Goal: Information Seeking & Learning: Learn about a topic

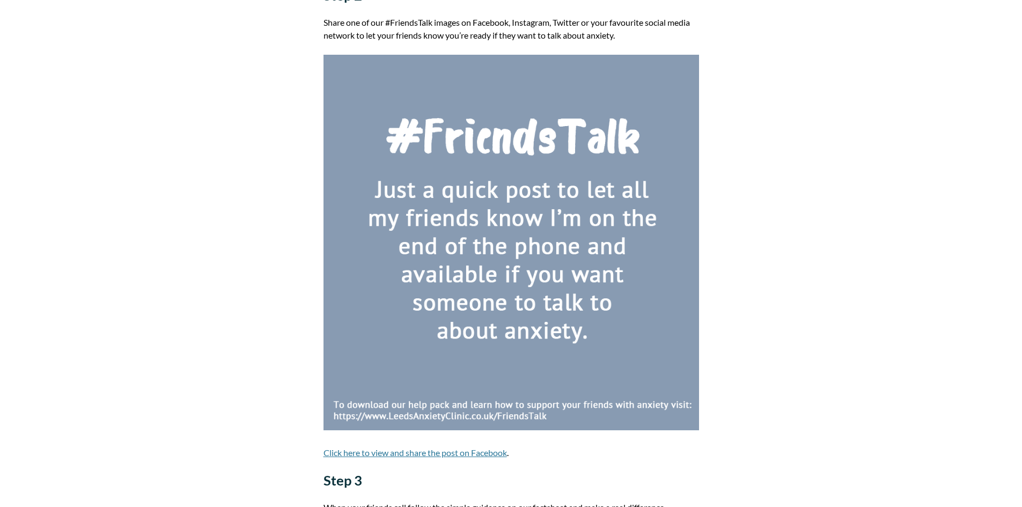
scroll to position [268, 0]
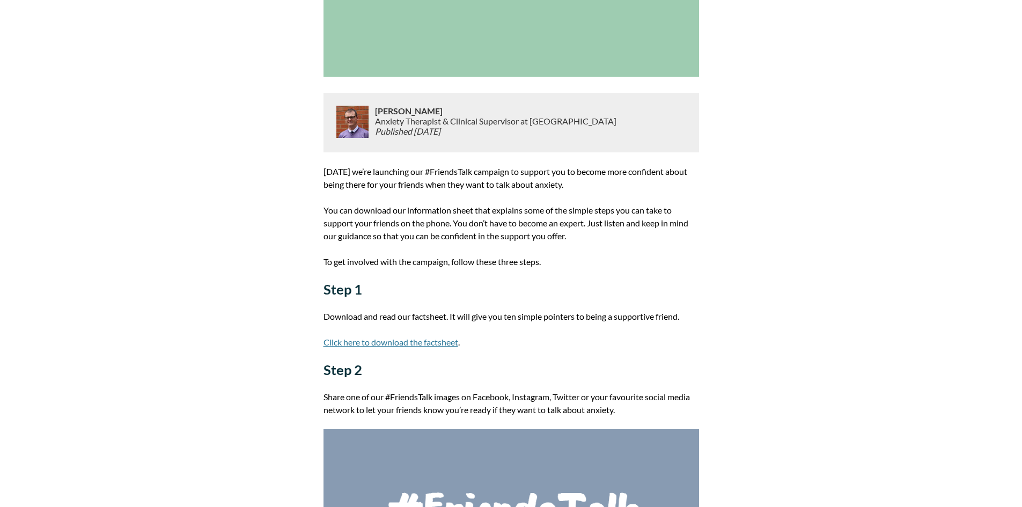
click at [437, 340] on link "Click here to download the factsheet" at bounding box center [391, 342] width 135 height 10
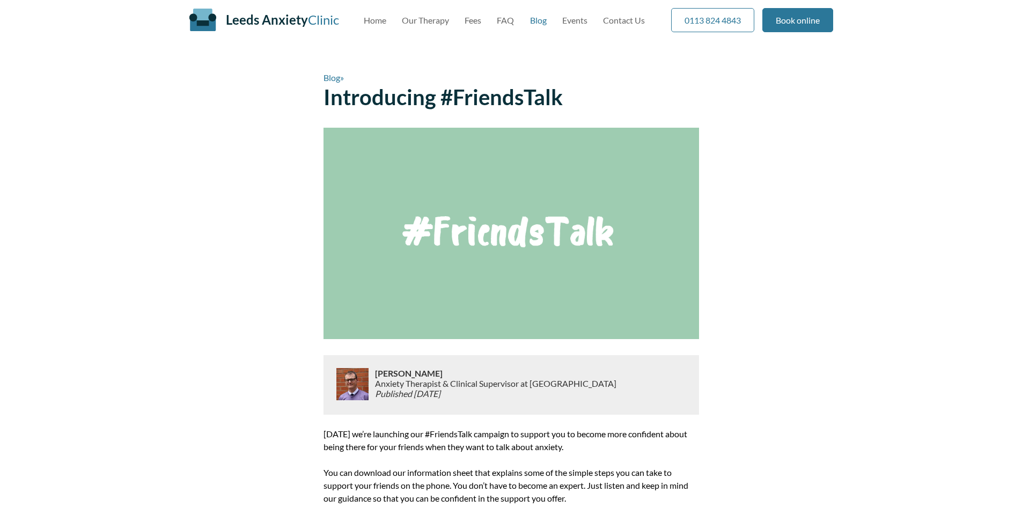
scroll to position [0, 0]
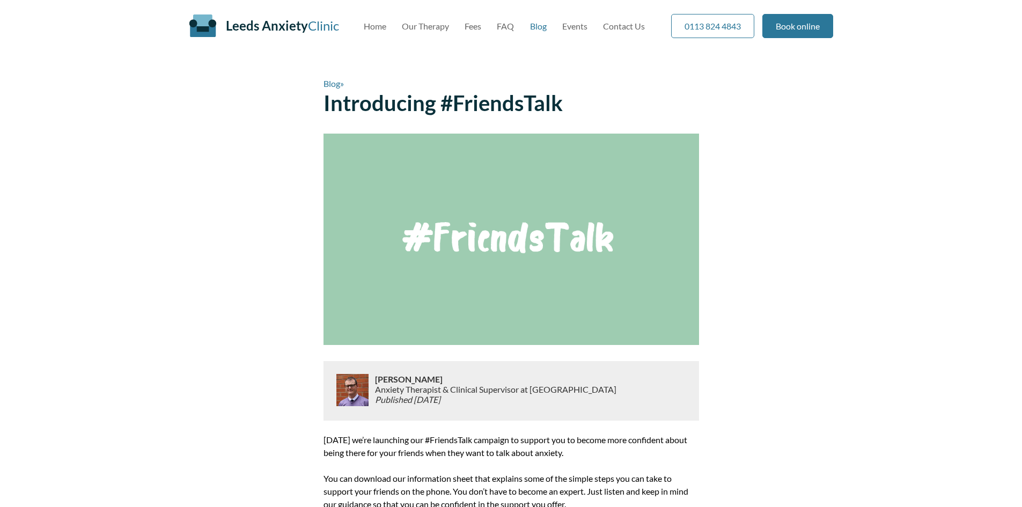
click at [538, 22] on link "Blog" at bounding box center [538, 26] width 17 height 10
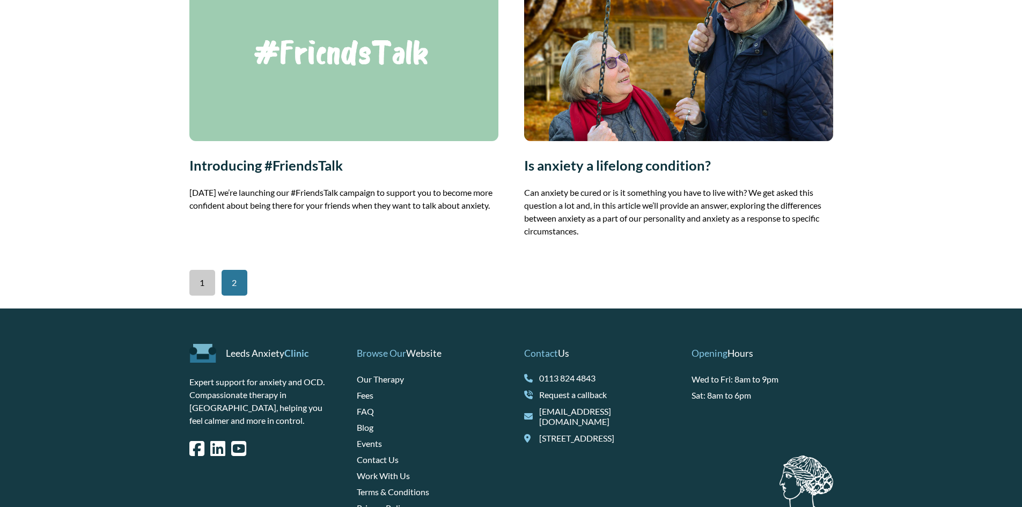
scroll to position [1676, 0]
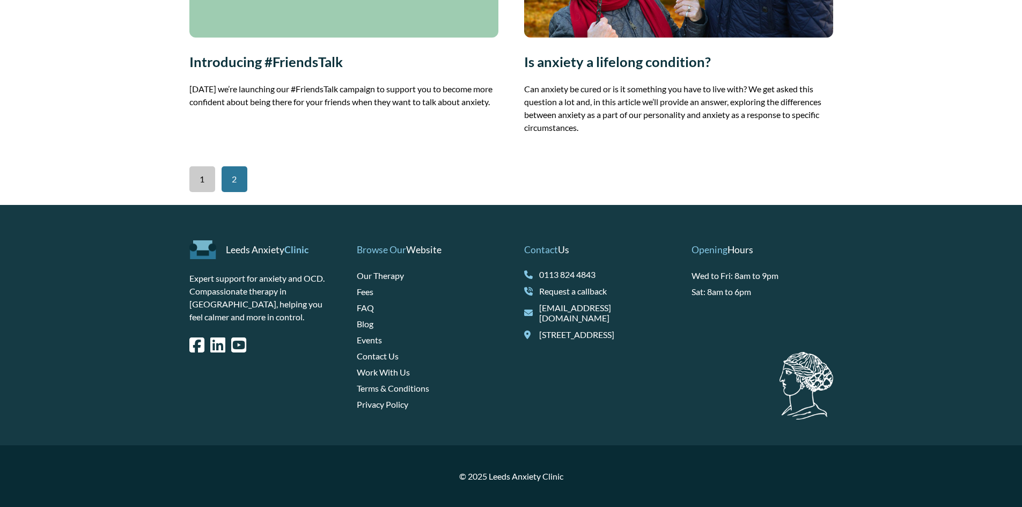
click at [196, 179] on link "1" at bounding box center [202, 179] width 26 height 26
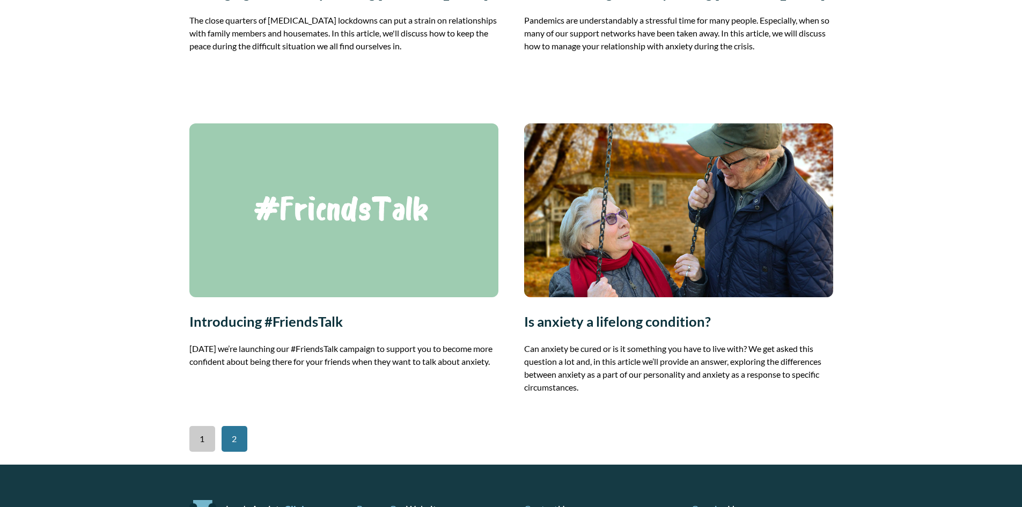
scroll to position [1503, 0]
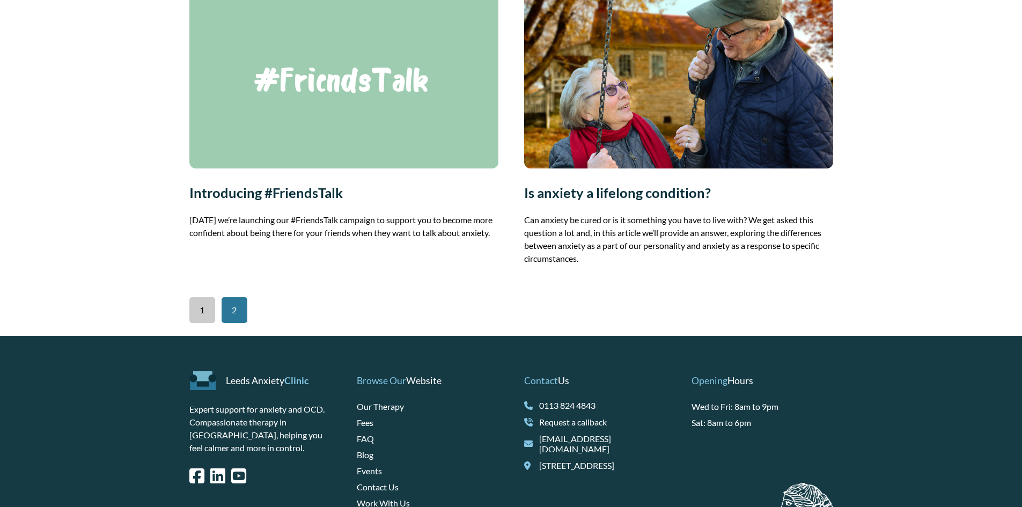
click at [254, 169] on img at bounding box center [343, 82] width 309 height 174
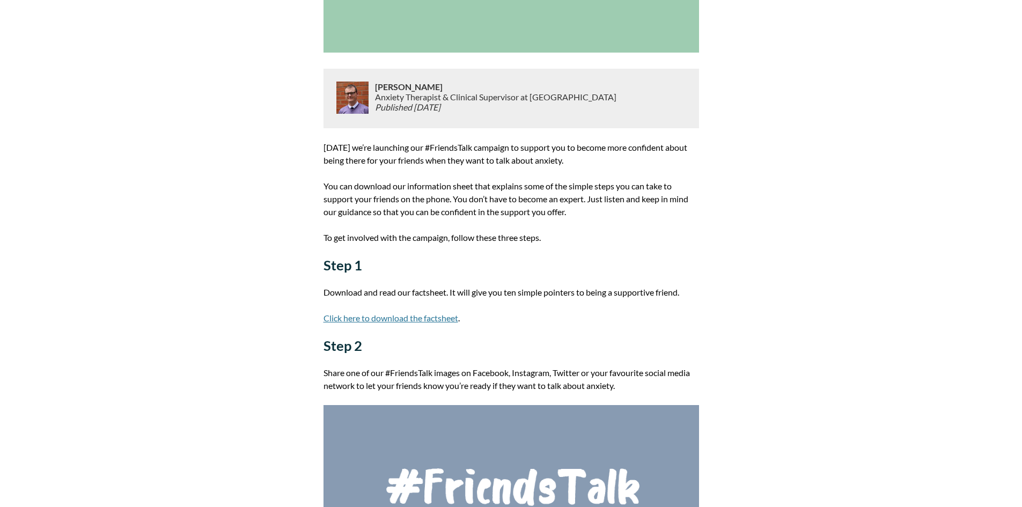
scroll to position [376, 0]
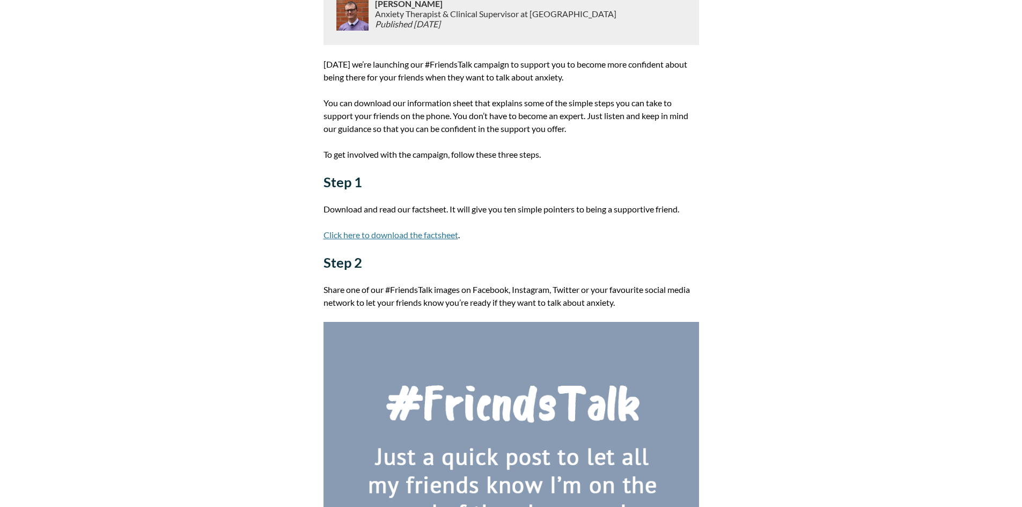
click at [403, 389] on img at bounding box center [512, 510] width 376 height 376
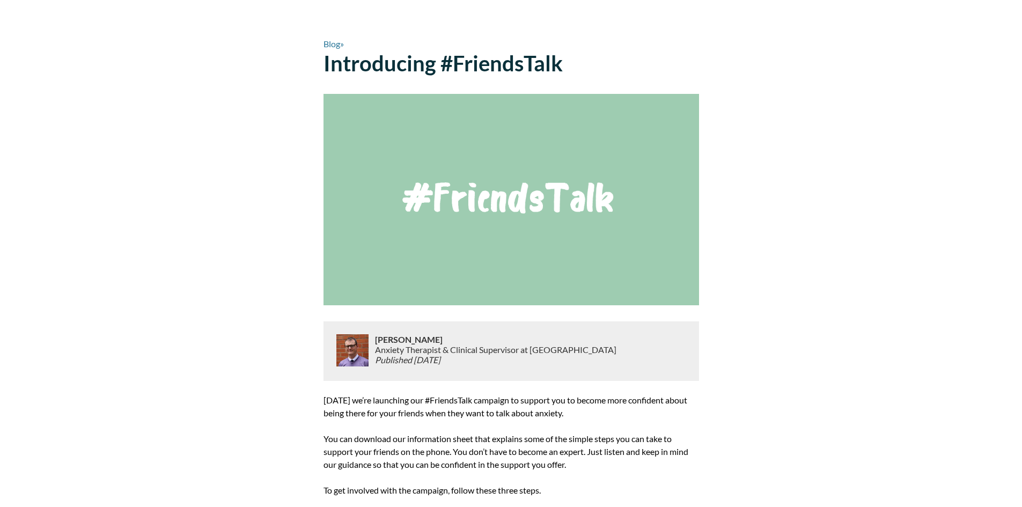
scroll to position [0, 0]
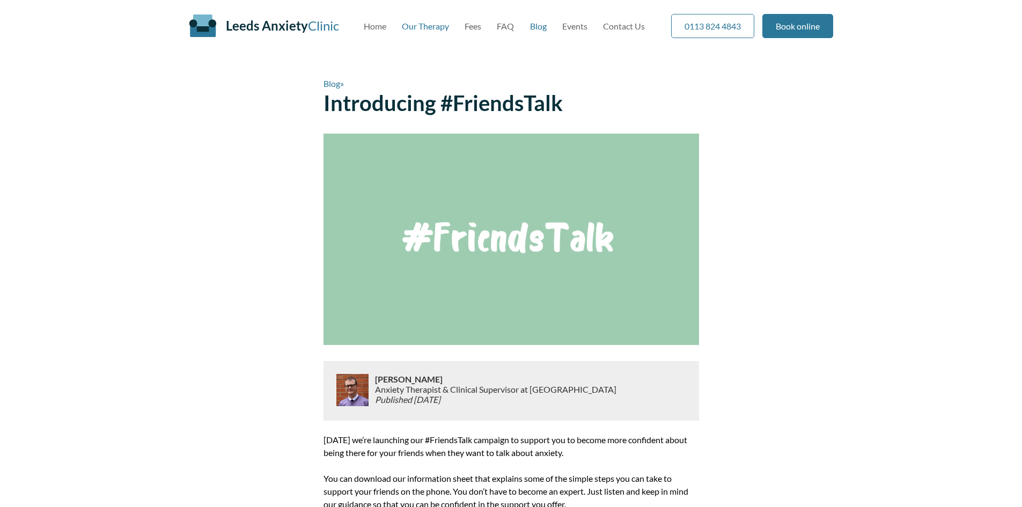
click at [430, 27] on link "Our Therapy" at bounding box center [425, 26] width 47 height 10
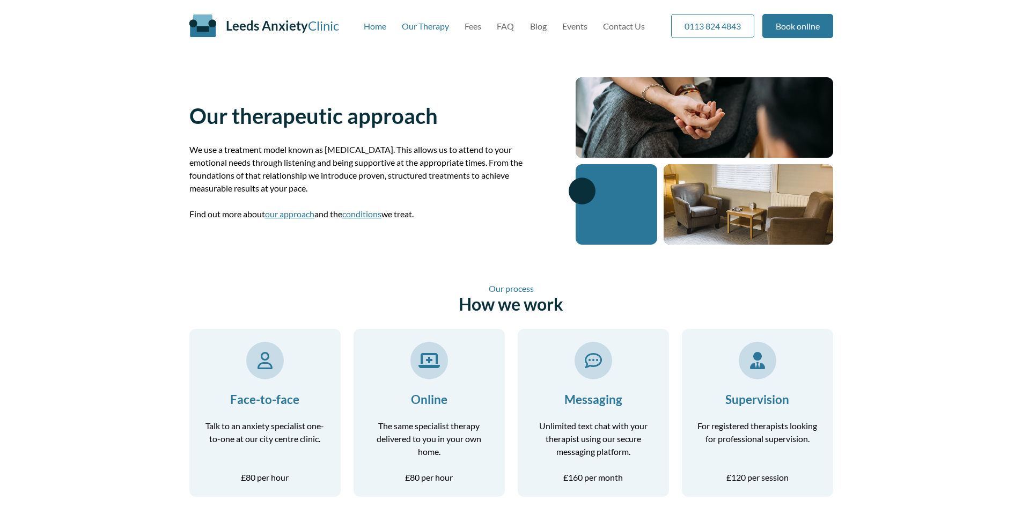
click at [376, 21] on link "Home" at bounding box center [375, 26] width 23 height 10
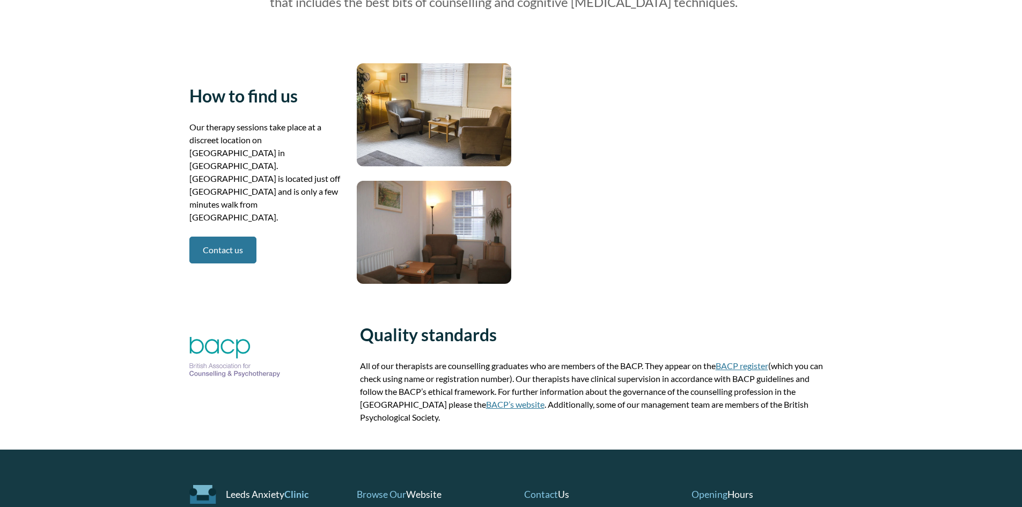
scroll to position [1717, 0]
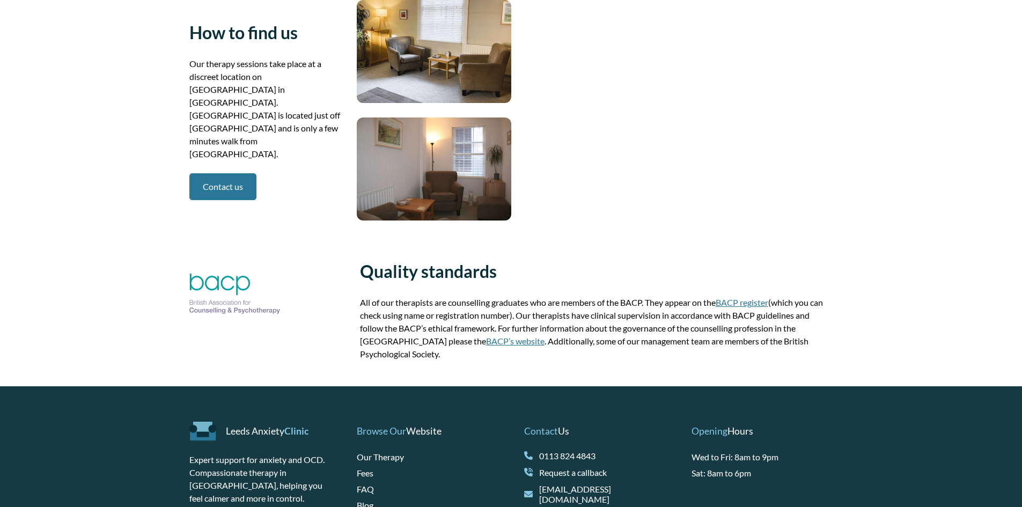
click at [391, 452] on link "Our Therapy" at bounding box center [380, 457] width 47 height 10
